Goal: Task Accomplishment & Management: Manage account settings

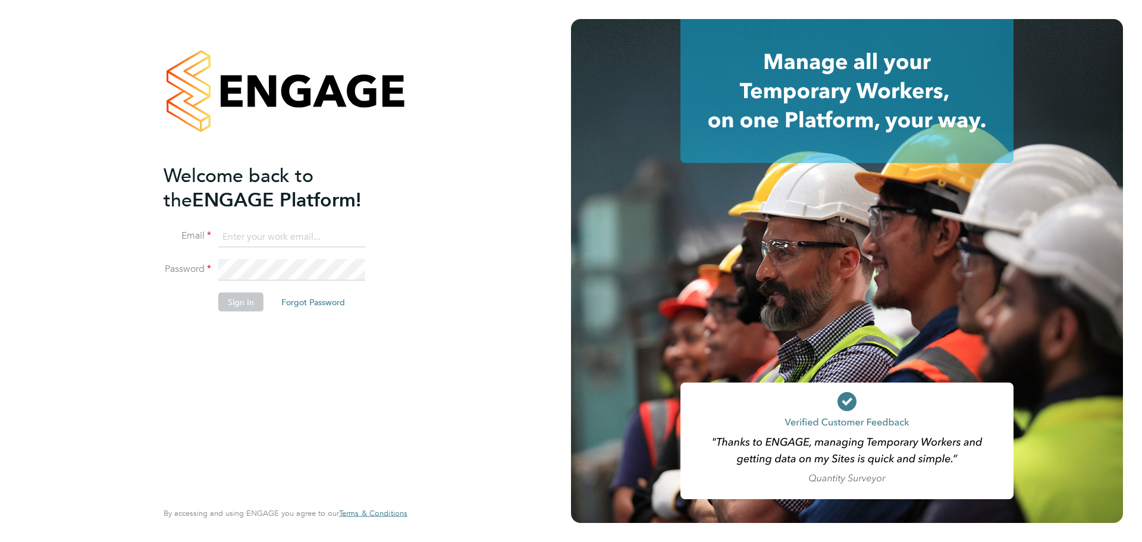
type input "[PERSON_NAME][EMAIL_ADDRESS][DOMAIN_NAME]"
click at [246, 305] on button "Sign In" at bounding box center [240, 301] width 45 height 19
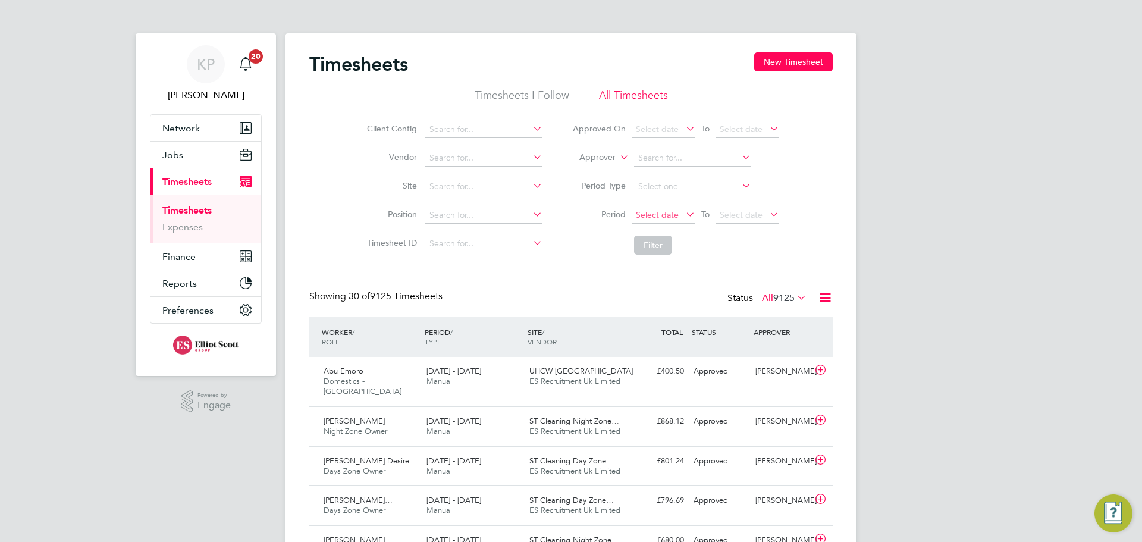
click at [654, 209] on span "Select date" at bounding box center [663, 216] width 64 height 16
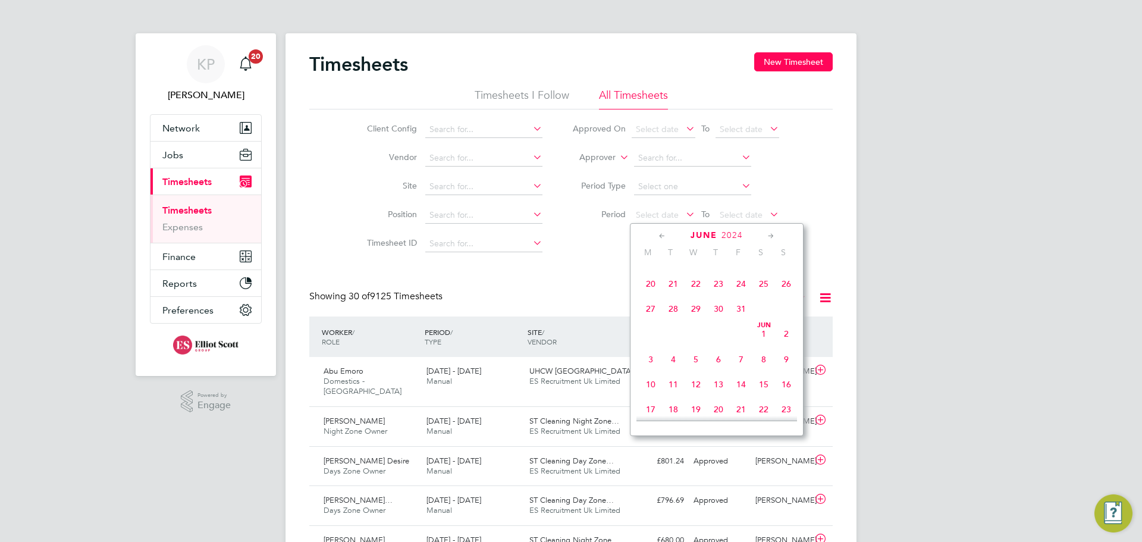
click at [653, 310] on span "27" at bounding box center [650, 308] width 23 height 23
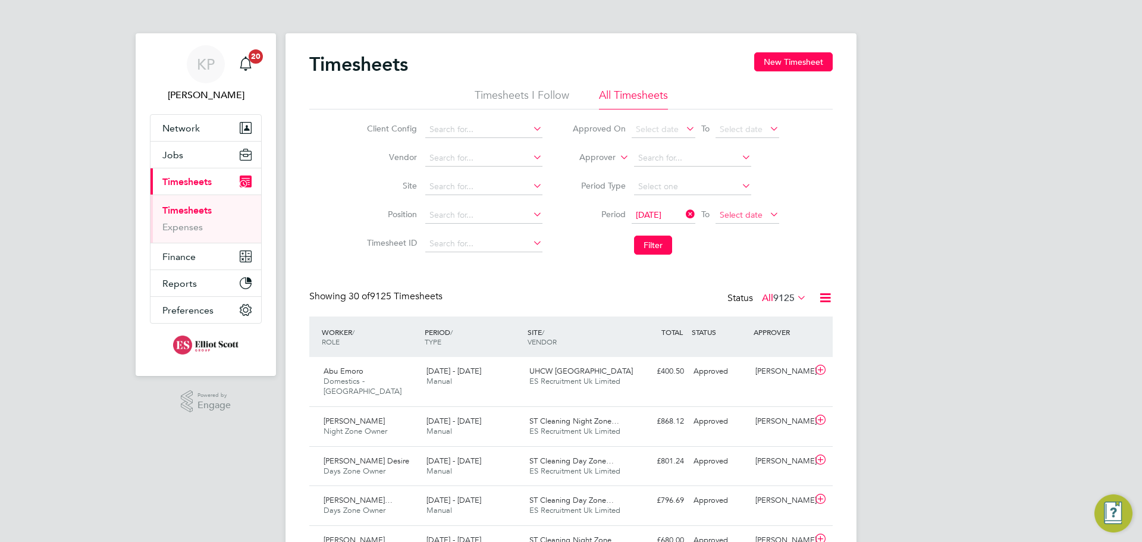
click at [748, 212] on span "Select date" at bounding box center [740, 214] width 43 height 11
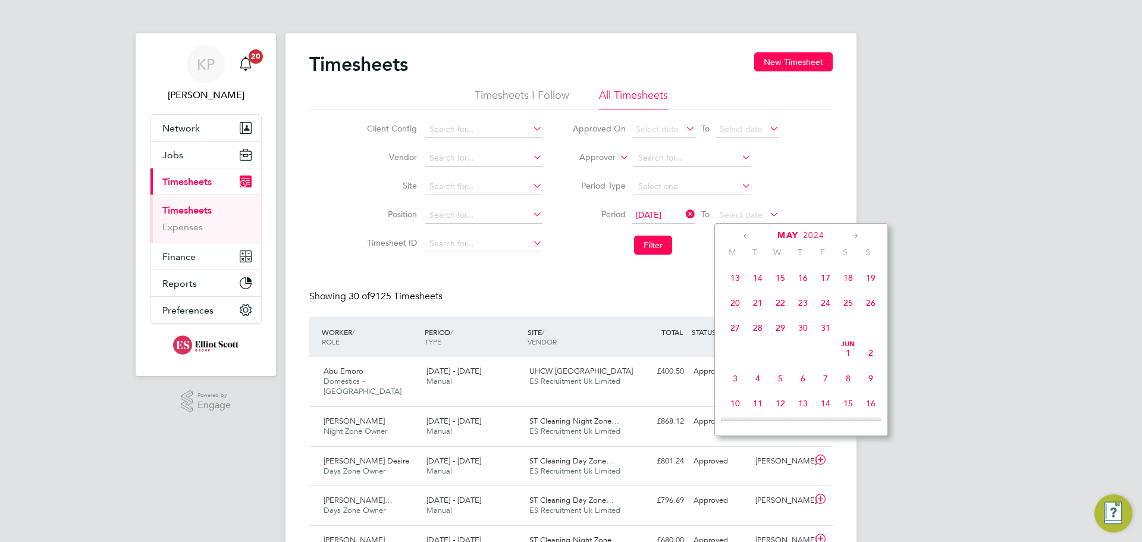
click at [870, 360] on span "2" at bounding box center [870, 352] width 23 height 23
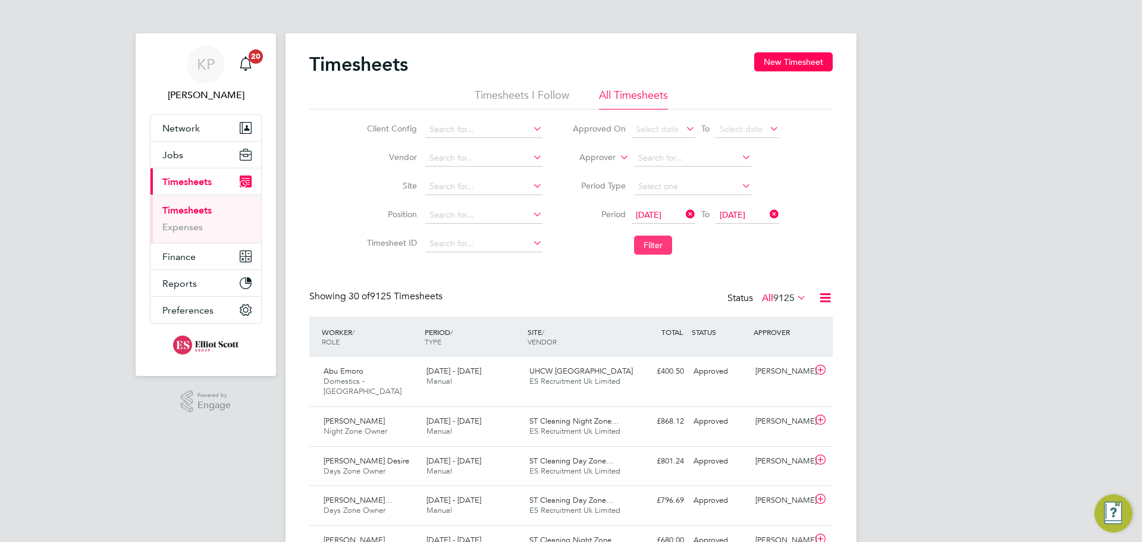
click at [649, 241] on button "Filter" at bounding box center [653, 244] width 38 height 19
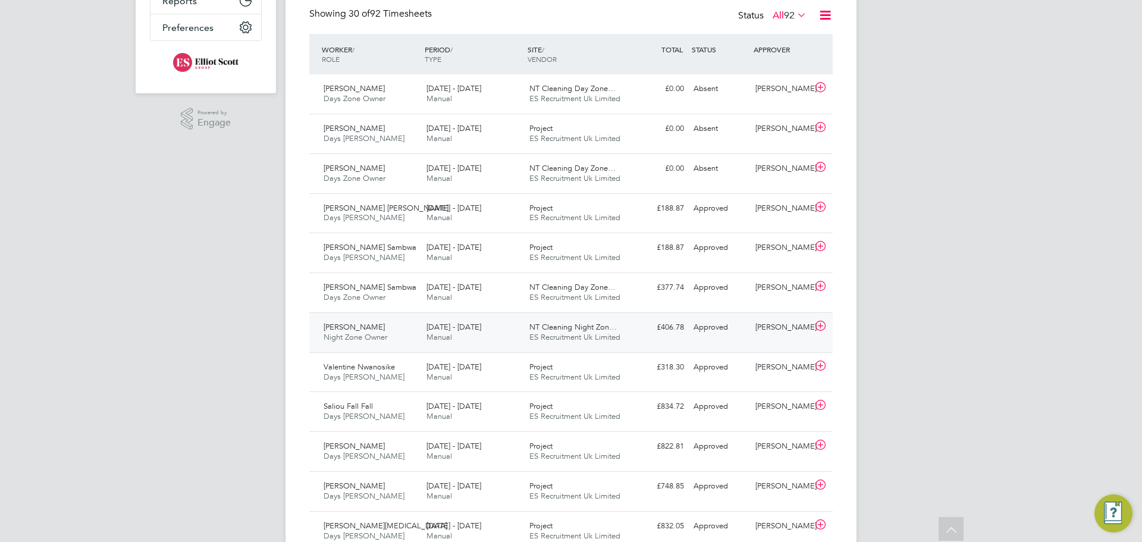
click at [536, 336] on span "ES Recruitment Uk Limited" at bounding box center [574, 337] width 91 height 10
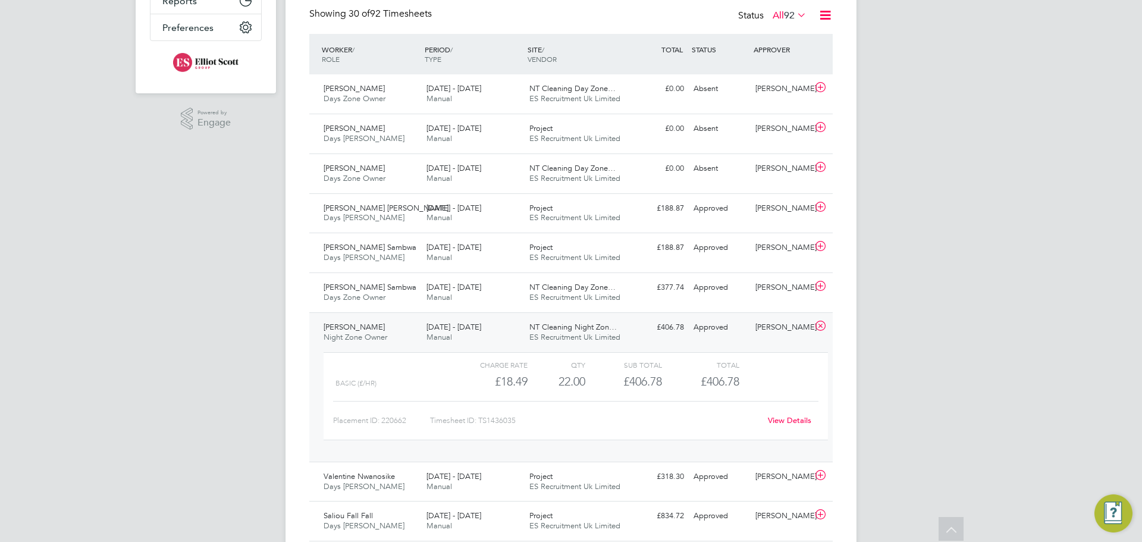
click at [788, 422] on link "View Details" at bounding box center [789, 420] width 43 height 10
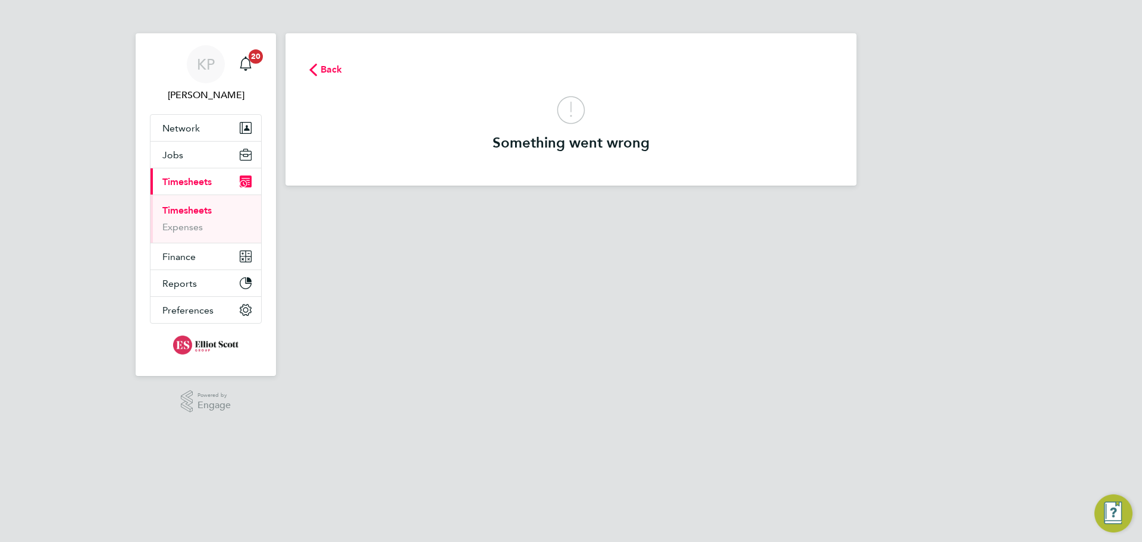
click at [323, 67] on span "Back" at bounding box center [331, 69] width 22 height 14
